Goal: Browse casually

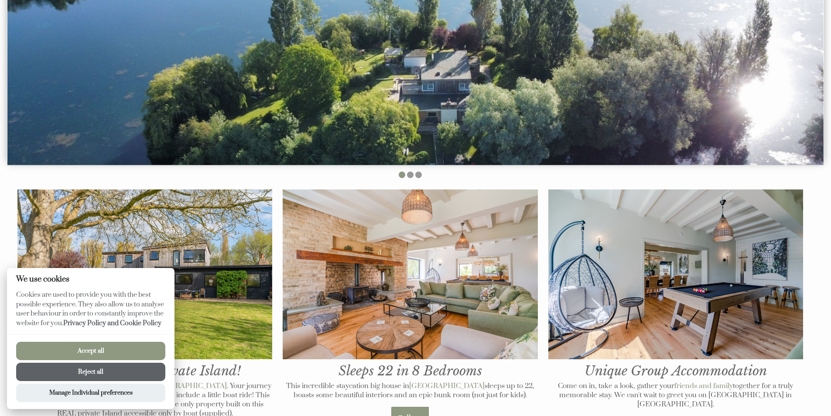
scroll to position [349, 0]
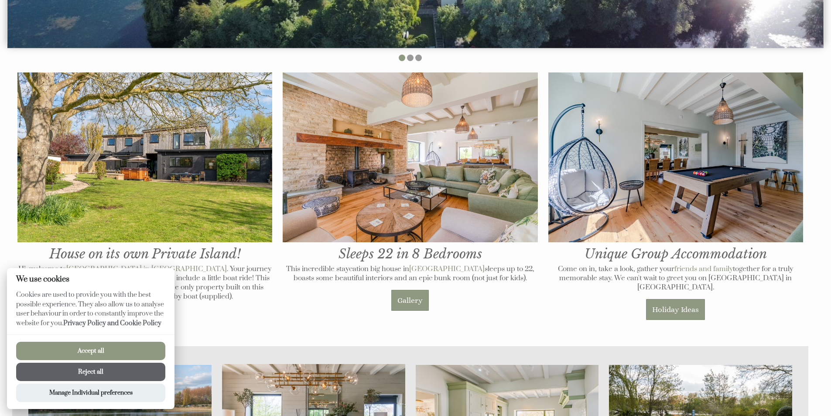
click at [132, 374] on button "Reject all" at bounding box center [90, 372] width 149 height 18
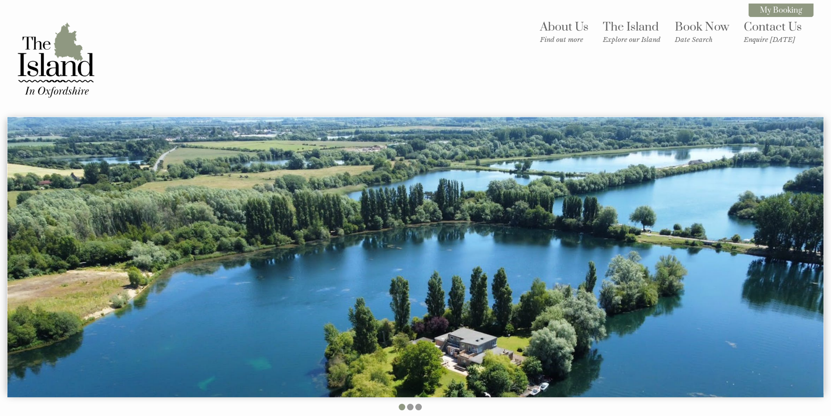
scroll to position [349, 0]
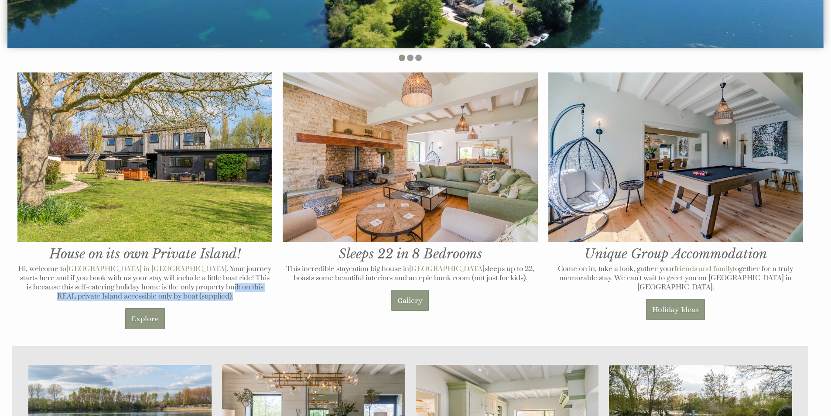
drag, startPoint x: 202, startPoint y: 297, endPoint x: 170, endPoint y: 290, distance: 33.6
click at [170, 290] on p "Hi, welcome to [GEOGRAPHIC_DATA] in [GEOGRAPHIC_DATA] . Your journey starts her…" at bounding box center [144, 282] width 255 height 37
drag, startPoint x: 166, startPoint y: 288, endPoint x: 217, endPoint y: 296, distance: 51.7
click at [217, 296] on p "Hi, welcome to [GEOGRAPHIC_DATA] in [GEOGRAPHIC_DATA] . Your journey starts her…" at bounding box center [144, 282] width 255 height 37
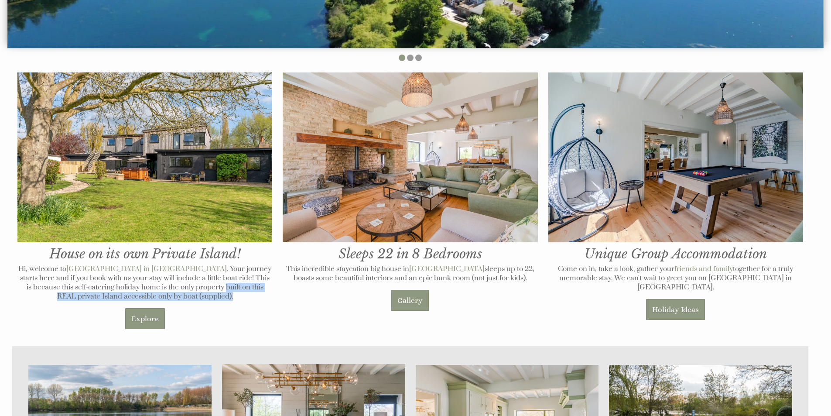
click at [217, 296] on p "Hi, welcome to [GEOGRAPHIC_DATA] in [GEOGRAPHIC_DATA] . Your journey starts her…" at bounding box center [144, 282] width 255 height 37
drag, startPoint x: 217, startPoint y: 296, endPoint x: 159, endPoint y: 286, distance: 58.8
click at [159, 286] on p "Hi, welcome to [GEOGRAPHIC_DATA] in [GEOGRAPHIC_DATA] . Your journey starts her…" at bounding box center [144, 282] width 255 height 37
drag, startPoint x: 153, startPoint y: 285, endPoint x: 206, endPoint y: 298, distance: 54.0
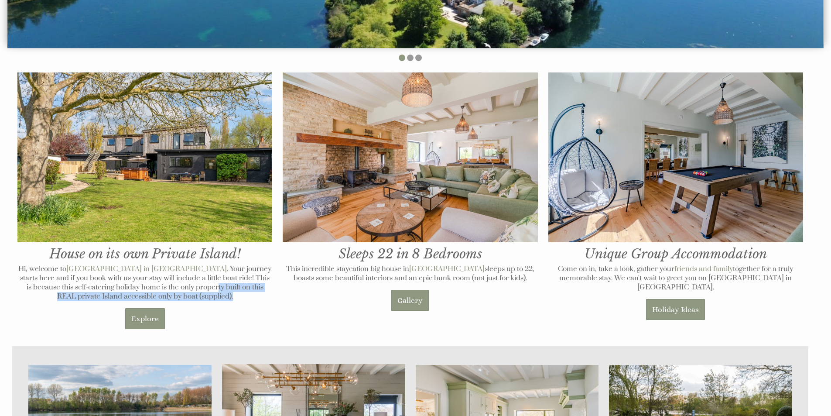
click at [206, 298] on p "Hi, welcome to [GEOGRAPHIC_DATA] in [GEOGRAPHIC_DATA] . Your journey starts her…" at bounding box center [144, 282] width 255 height 37
drag, startPoint x: 206, startPoint y: 298, endPoint x: 189, endPoint y: 277, distance: 26.4
click at [189, 277] on p "Hi, welcome to [GEOGRAPHIC_DATA] in [GEOGRAPHIC_DATA] . Your journey starts her…" at bounding box center [144, 282] width 255 height 37
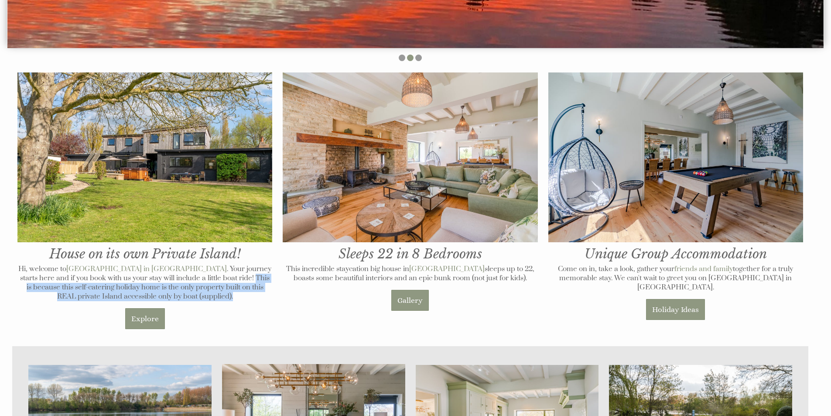
drag, startPoint x: 189, startPoint y: 277, endPoint x: 206, endPoint y: 298, distance: 27.1
click at [206, 298] on p "Hi, welcome to [GEOGRAPHIC_DATA] in [GEOGRAPHIC_DATA] . Your journey starts her…" at bounding box center [144, 282] width 255 height 37
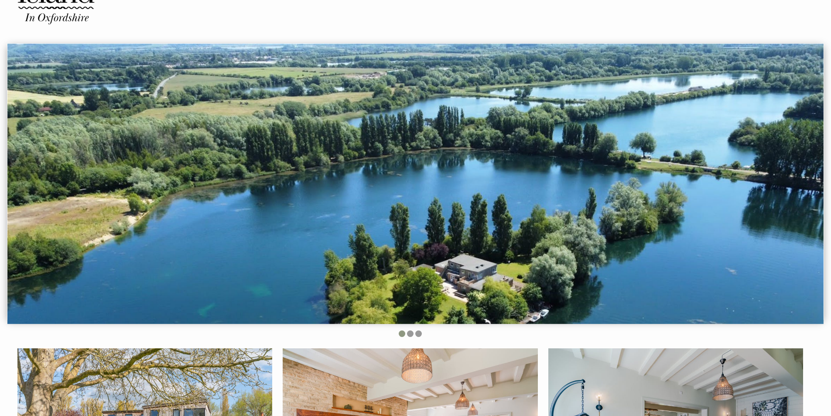
scroll to position [0, 0]
